Goal: Find specific page/section: Find specific page/section

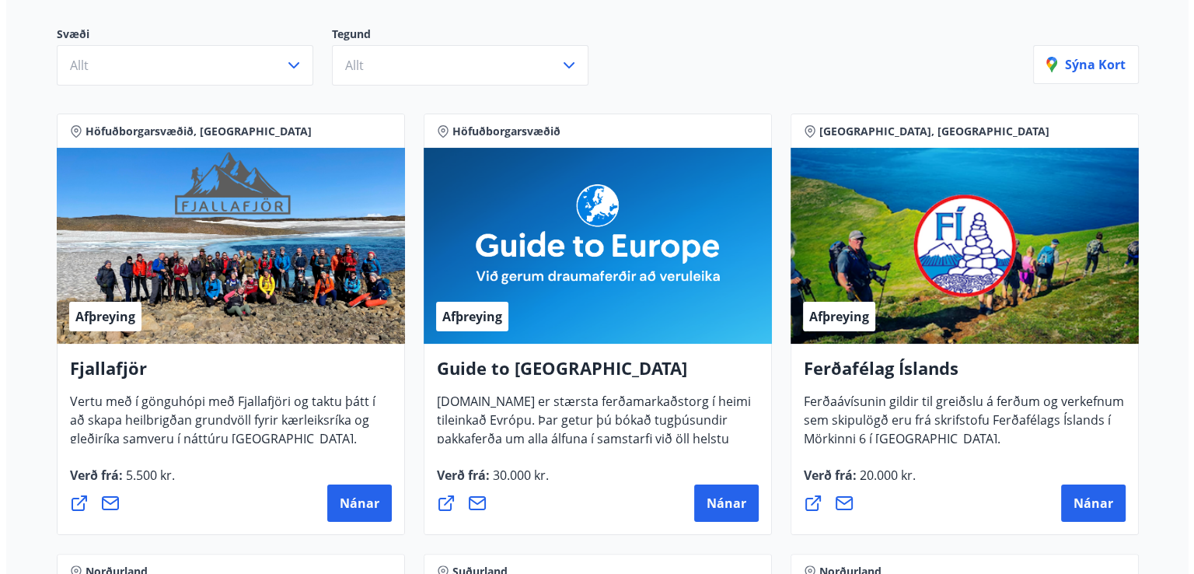
scroll to position [187, 0]
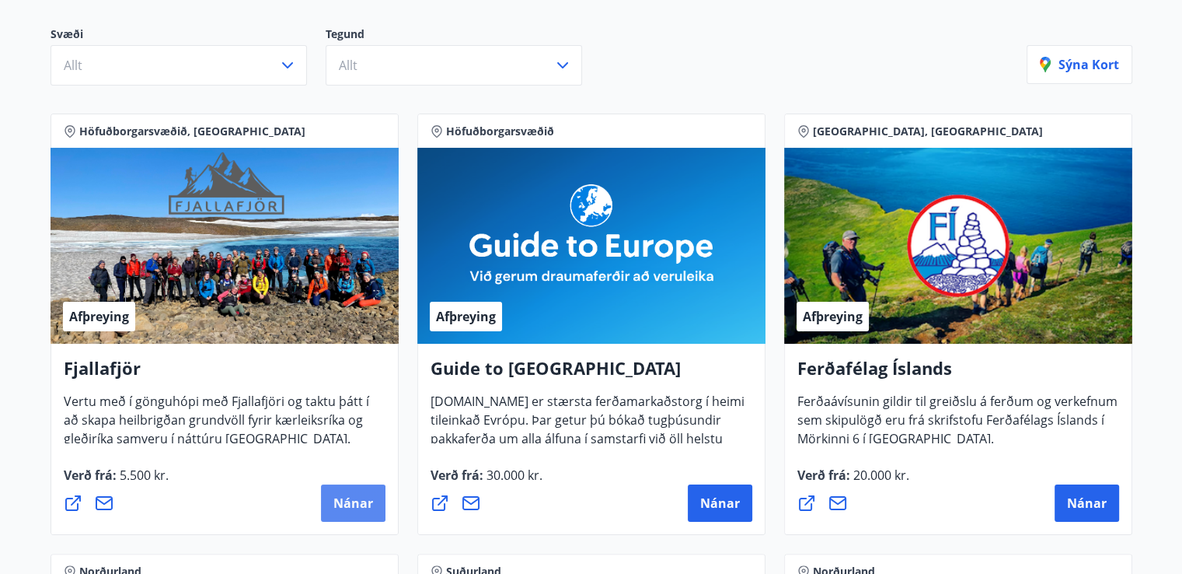
click at [359, 500] on span "Nánar" at bounding box center [353, 502] width 40 height 17
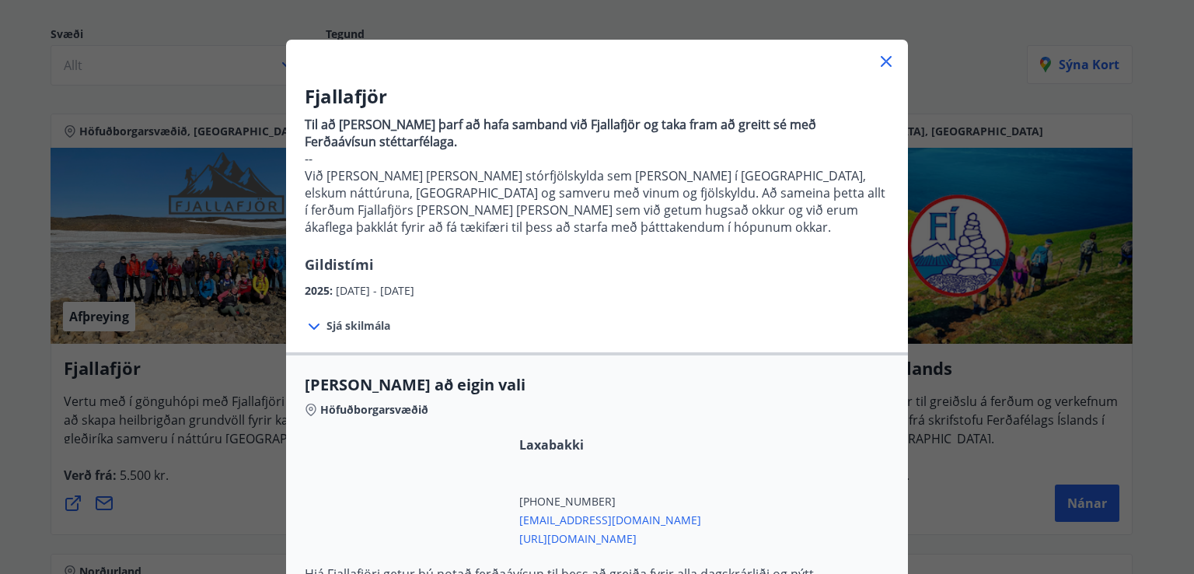
scroll to position [0, 0]
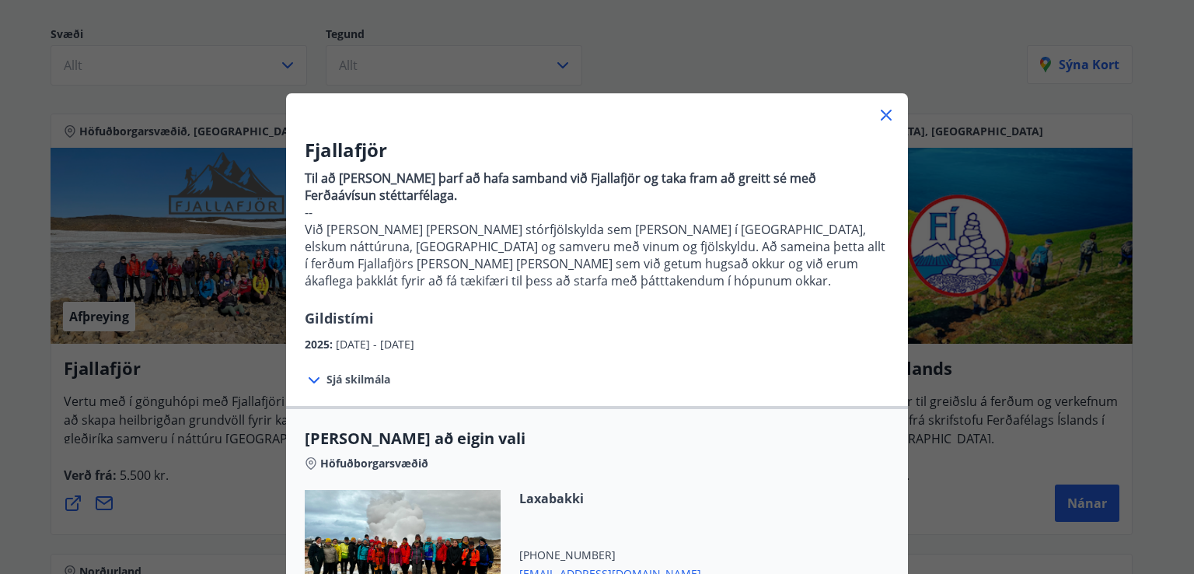
click at [885, 116] on icon at bounding box center [886, 115] width 2 height 2
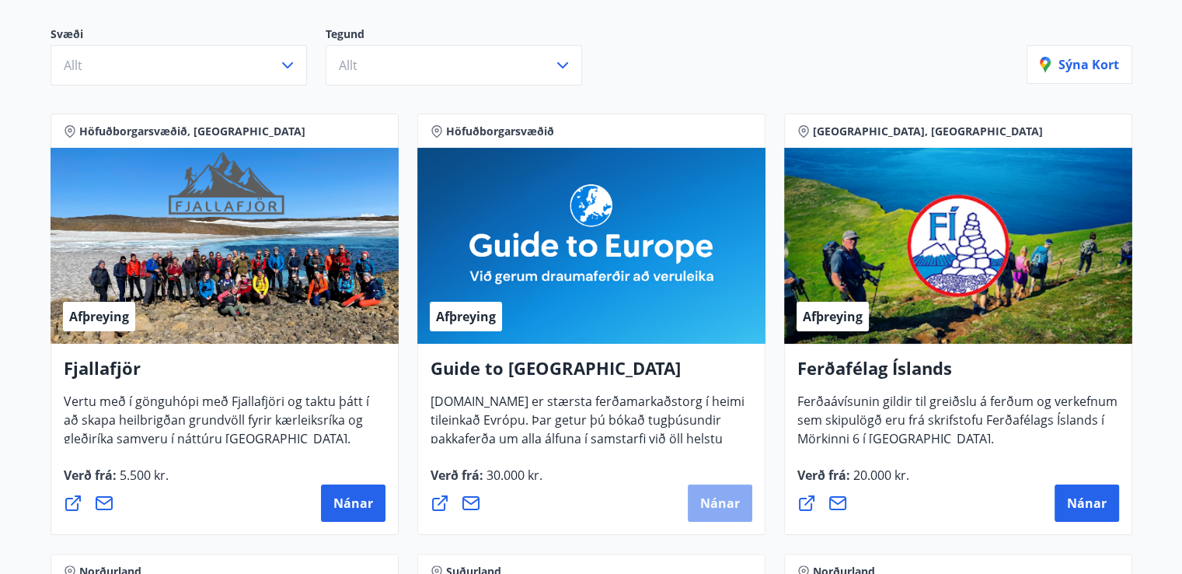
click at [739, 504] on span "Nánar" at bounding box center [720, 502] width 40 height 17
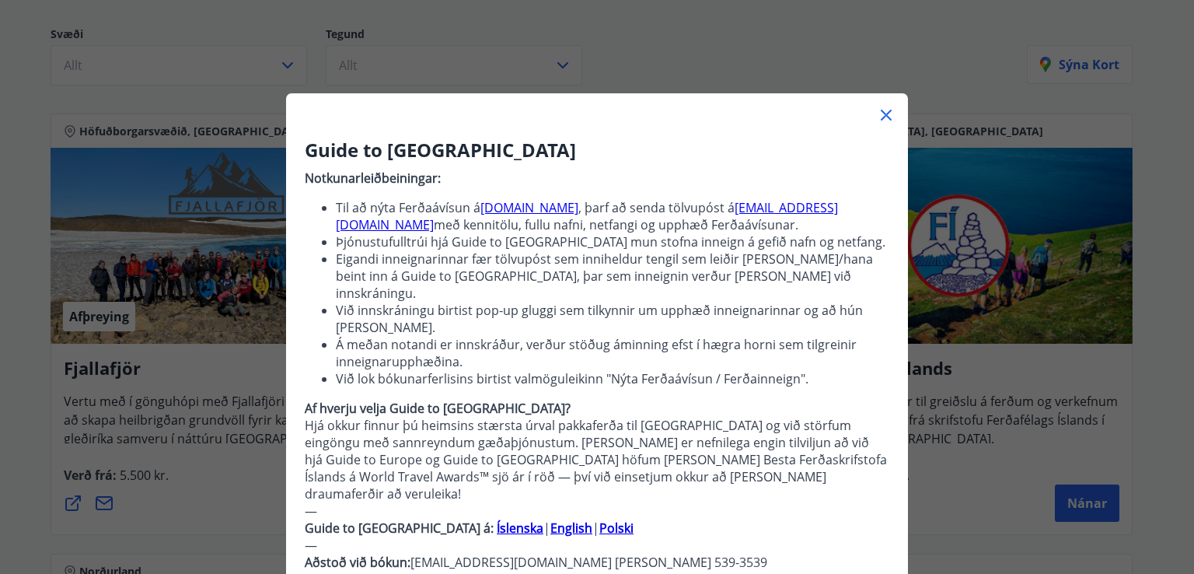
click at [885, 109] on icon at bounding box center [886, 115] width 19 height 19
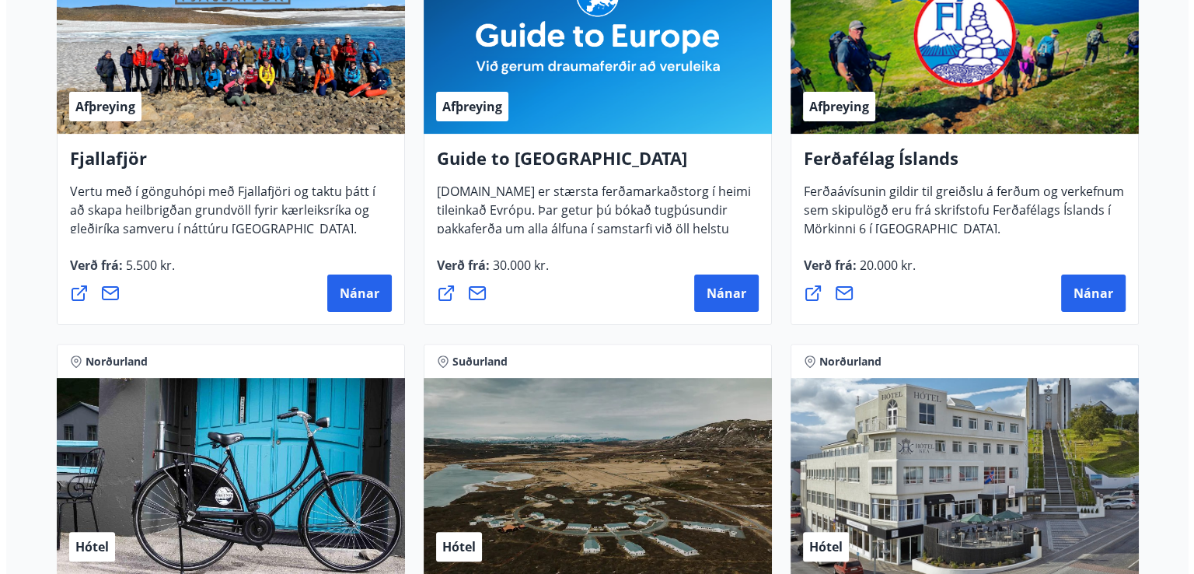
scroll to position [398, 0]
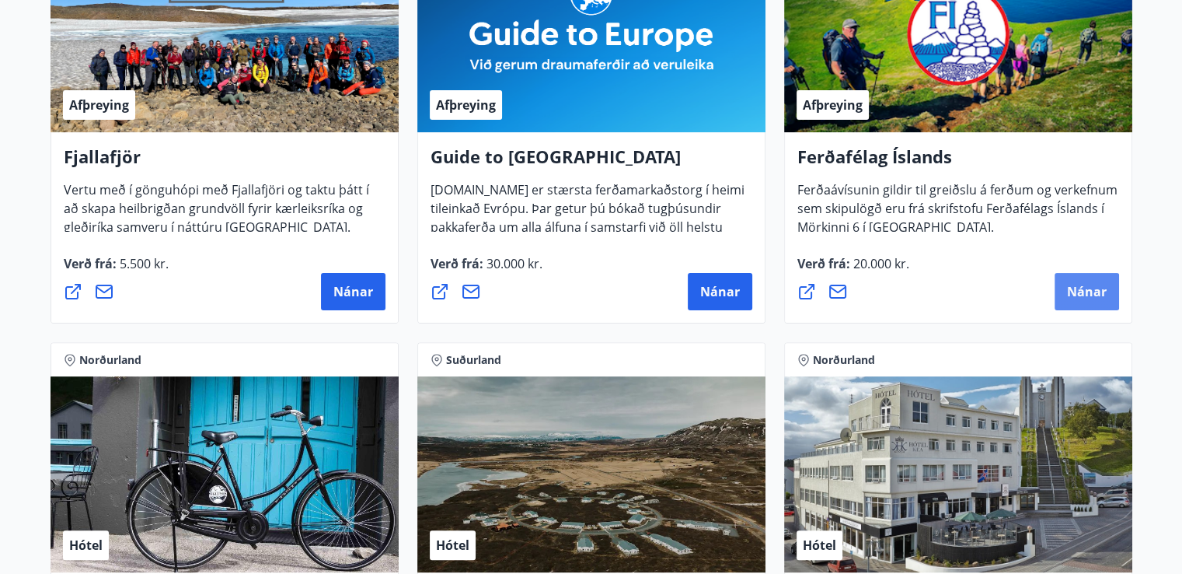
click at [1086, 289] on span "Nánar" at bounding box center [1087, 291] width 40 height 17
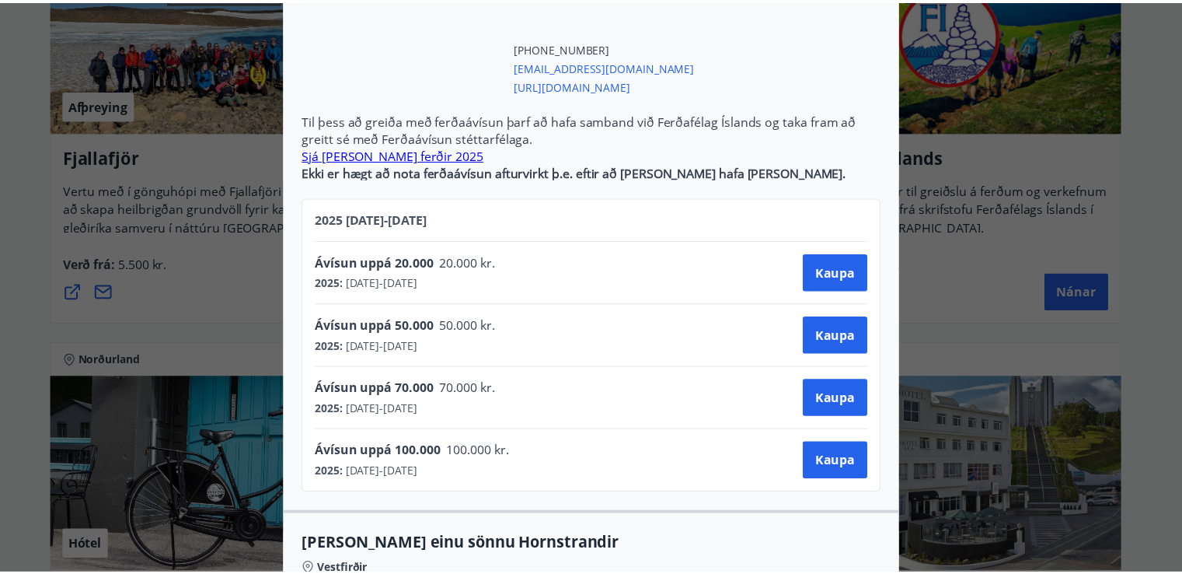
scroll to position [0, 0]
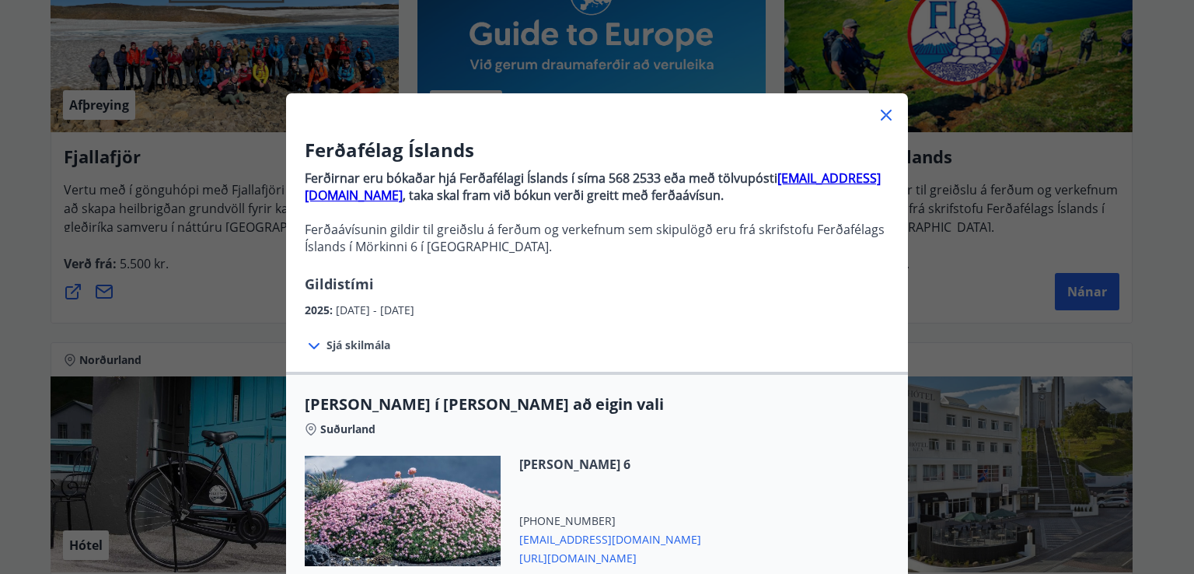
click at [885, 113] on icon at bounding box center [886, 115] width 19 height 19
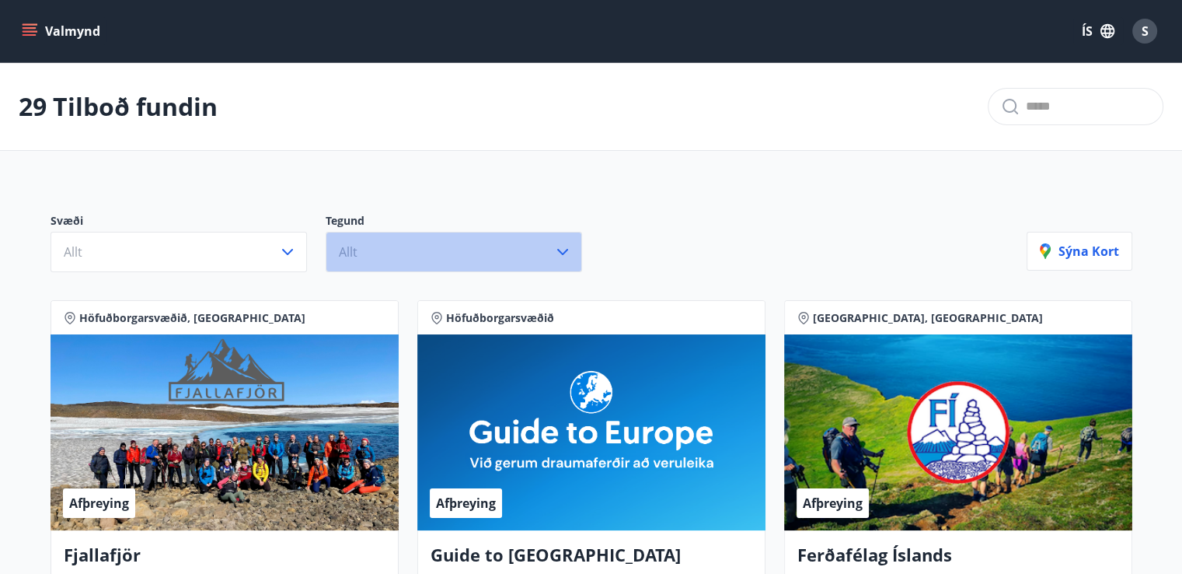
click at [549, 262] on button "Allt" at bounding box center [454, 252] width 257 height 40
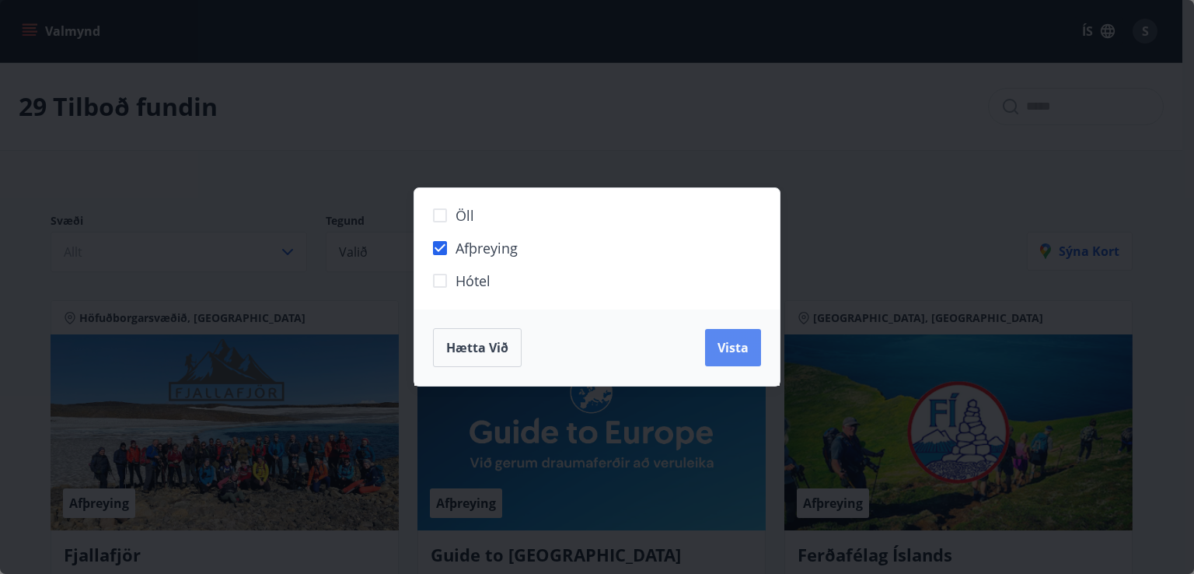
click at [723, 344] on span "Vista" at bounding box center [732, 347] width 31 height 17
